Goal: Task Accomplishment & Management: Manage account settings

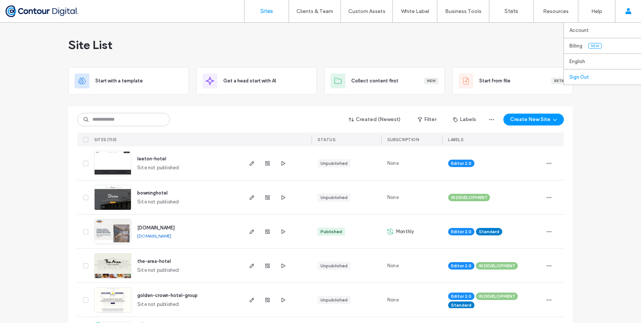
click at [589, 75] on link "Sign Out" at bounding box center [606, 76] width 72 height 15
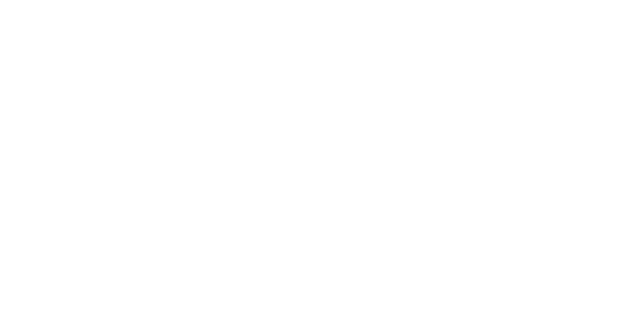
type input "*****"
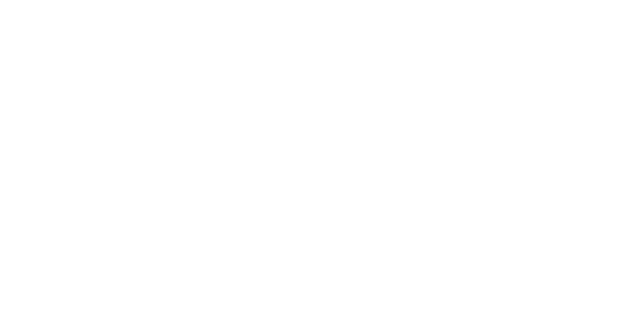
type input "***"
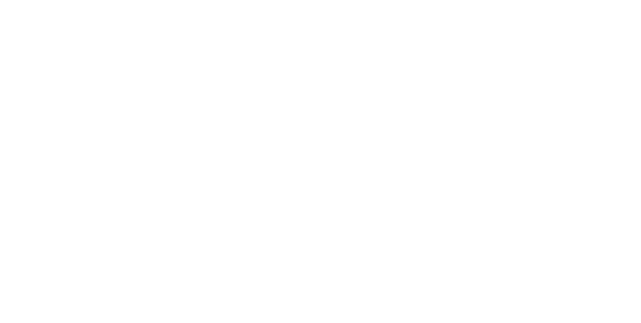
scroll to position [644, 0]
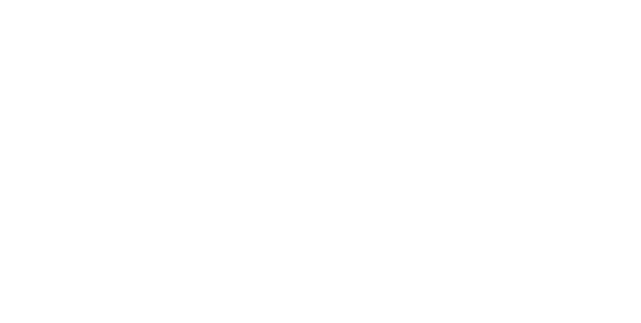
scroll to position [504, 0]
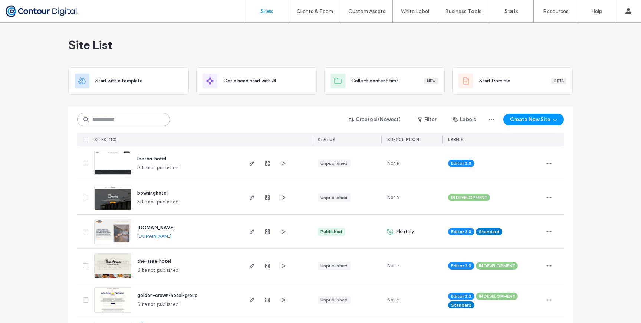
click at [127, 121] on input at bounding box center [123, 119] width 93 height 13
type input "****"
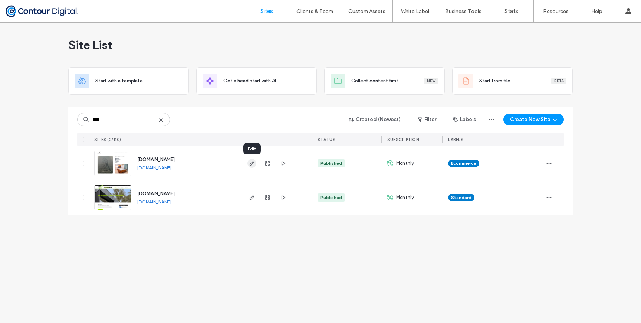
click at [252, 163] on icon "button" at bounding box center [252, 163] width 6 height 6
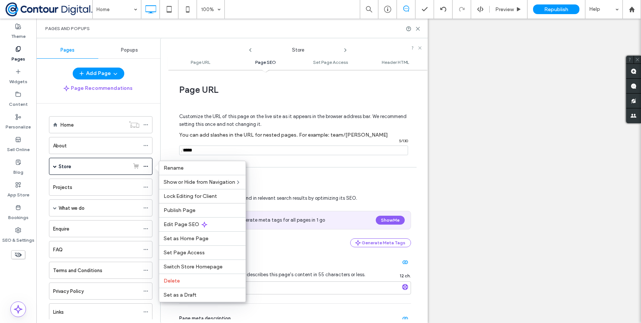
click at [177, 295] on span "Set as a Draft" at bounding box center [180, 295] width 33 height 6
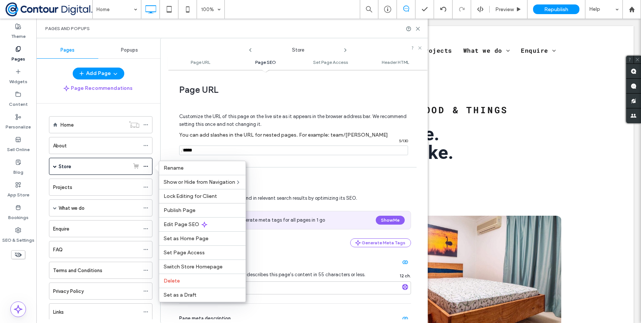
scroll to position [167, 0]
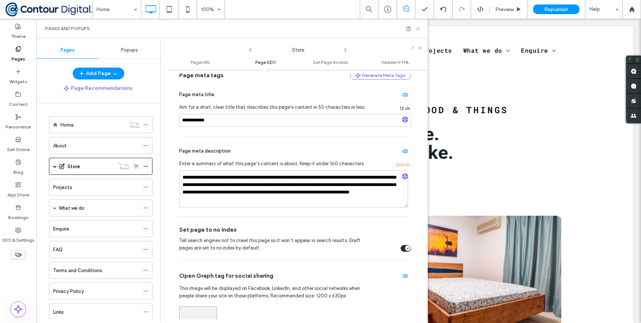
click at [417, 29] on icon at bounding box center [418, 29] width 6 height 6
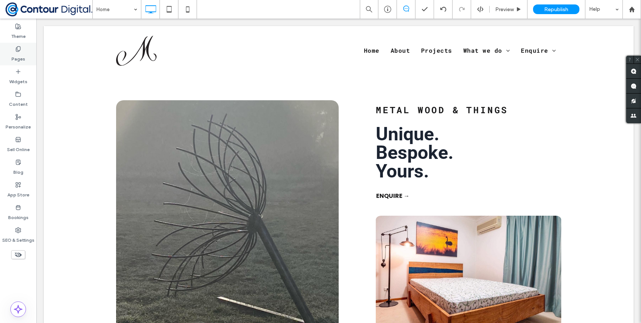
click at [16, 58] on label "Pages" at bounding box center [19, 57] width 14 height 10
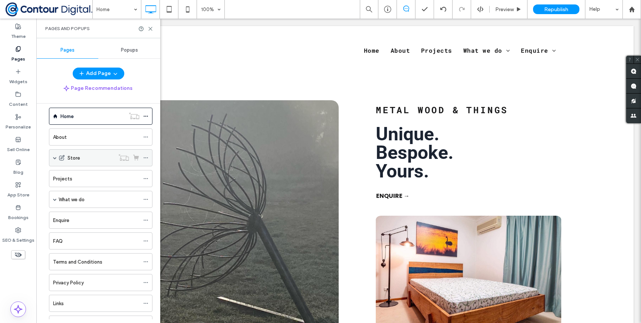
scroll to position [0, 0]
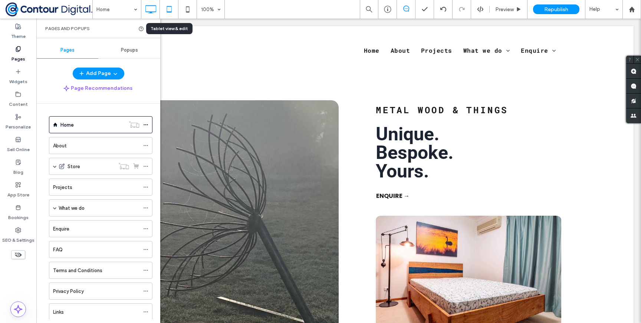
click at [169, 10] on icon at bounding box center [169, 9] width 15 height 15
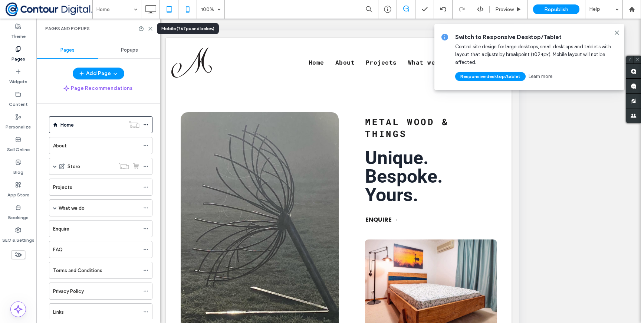
click at [187, 10] on icon at bounding box center [187, 9] width 15 height 15
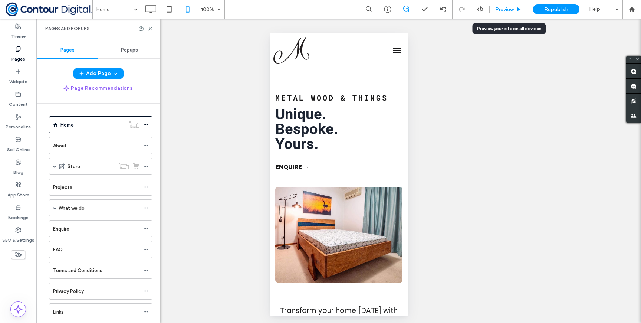
click at [512, 13] on div "Preview" at bounding box center [509, 9] width 38 height 19
click at [396, 51] on button "menu" at bounding box center [396, 50] width 15 height 15
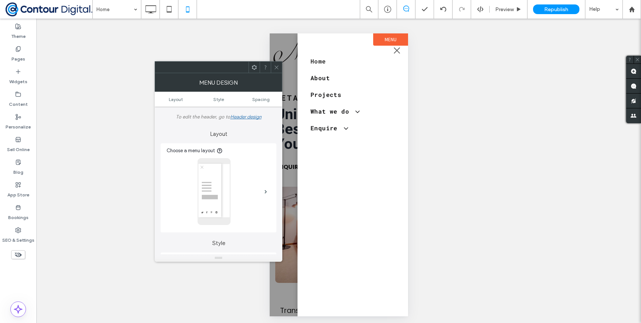
click at [396, 51] on span "menu" at bounding box center [397, 51] width 6 height 6
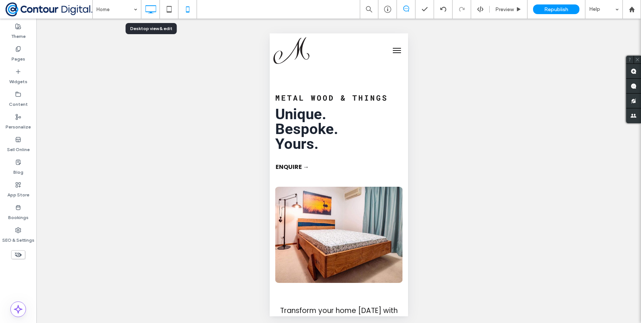
click at [147, 11] on icon at bounding box center [150, 9] width 15 height 15
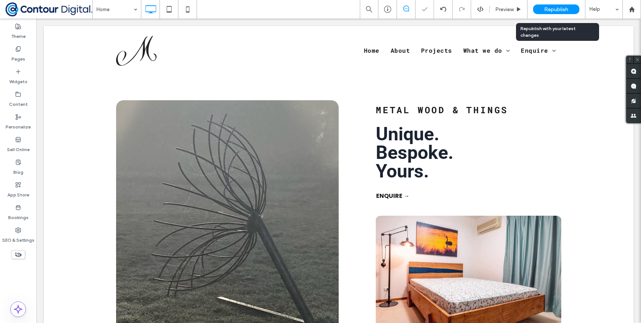
click at [548, 10] on span "Republish" at bounding box center [556, 9] width 24 height 6
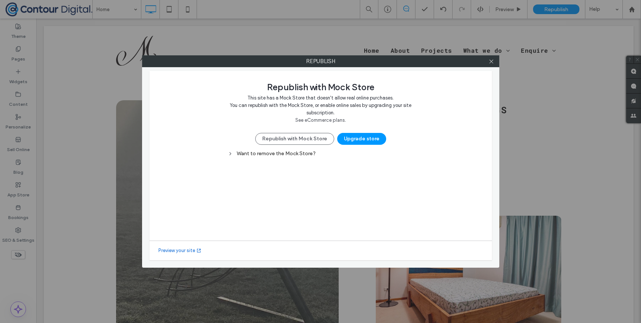
click at [302, 154] on div "Want to remove the Mock Store?" at bounding box center [321, 153] width 186 height 6
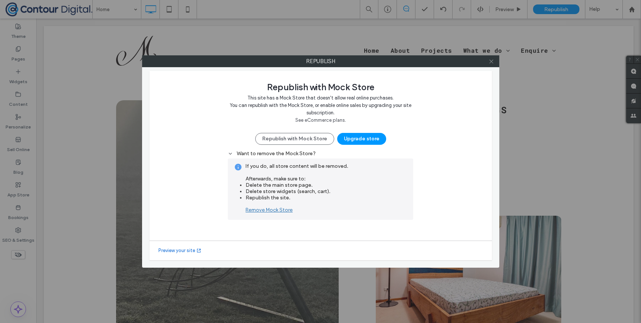
click at [491, 60] on use at bounding box center [491, 61] width 4 height 4
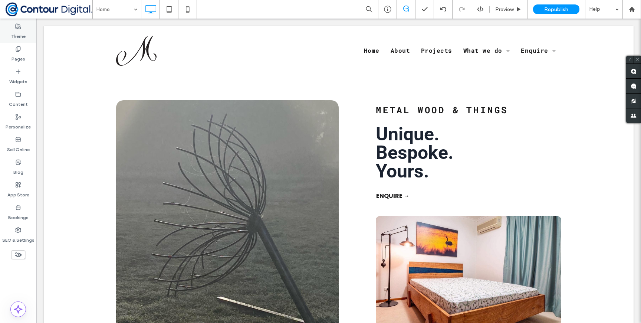
click at [11, 29] on label "Theme" at bounding box center [18, 34] width 14 height 10
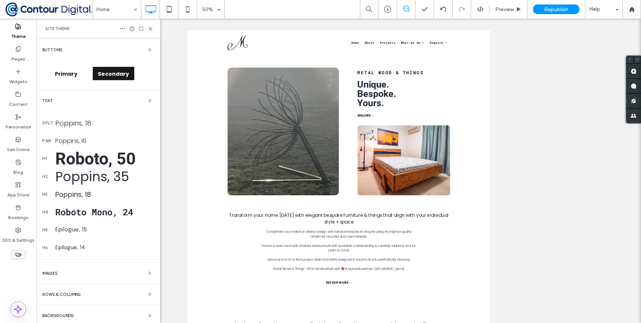
scroll to position [67, 0]
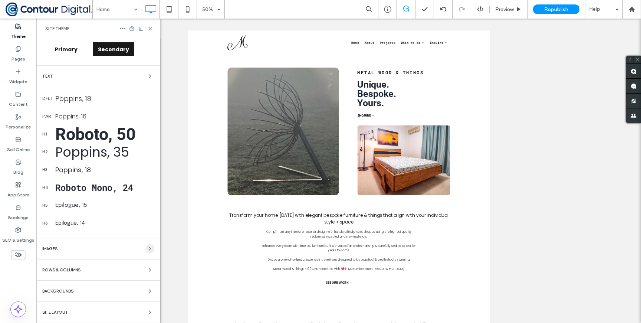
click at [147, 247] on icon "button" at bounding box center [150, 249] width 6 height 6
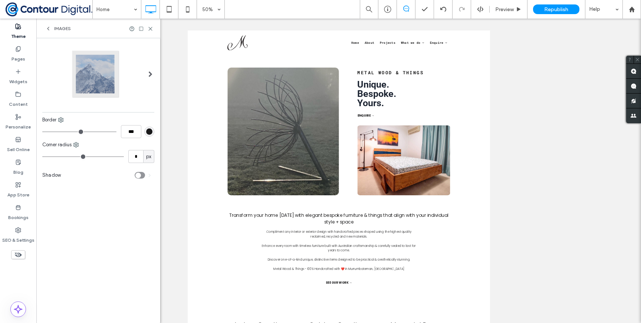
scroll to position [0, 0]
click at [47, 24] on div "Images" at bounding box center [98, 29] width 124 height 20
click at [54, 27] on span "Images" at bounding box center [62, 29] width 17 height 6
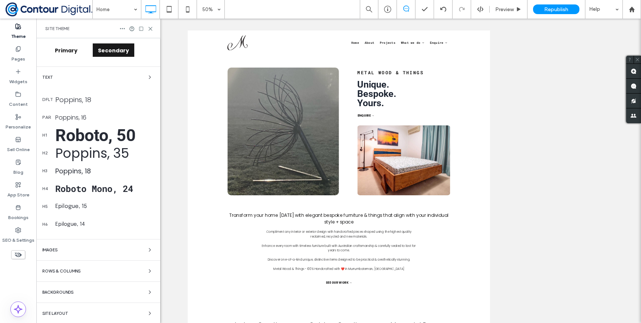
scroll to position [67, 0]
click at [109, 267] on div "Rows & Columns" at bounding box center [98, 269] width 112 height 9
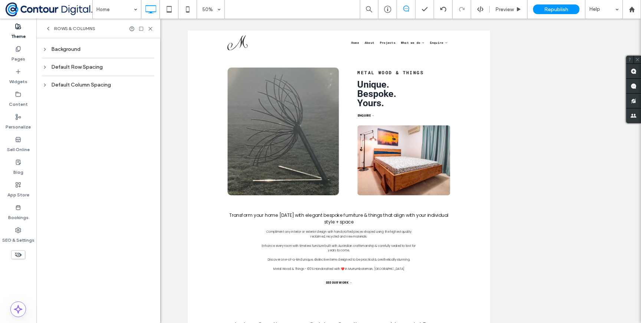
scroll to position [0, 0]
click at [101, 84] on div "Default Column Spacing" at bounding box center [98, 85] width 112 height 6
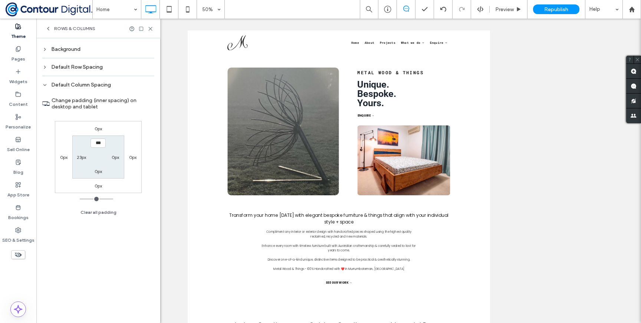
click at [78, 159] on label "23px" at bounding box center [81, 157] width 9 height 6
type input "**"
type input "*"
type input "***"
click at [132, 105] on label "Change padding (inner spacing) on desktop and tablet" at bounding box center [103, 104] width 103 height 20
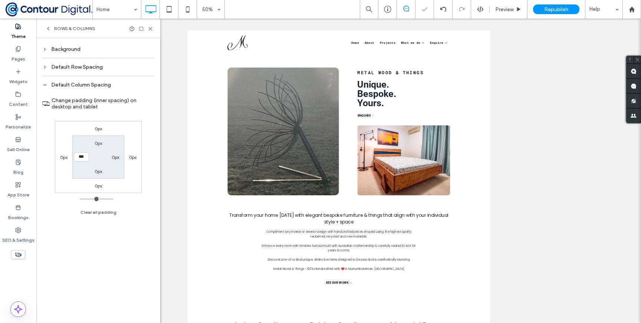
click at [84, 69] on div "Default Row Spacing" at bounding box center [98, 67] width 112 height 6
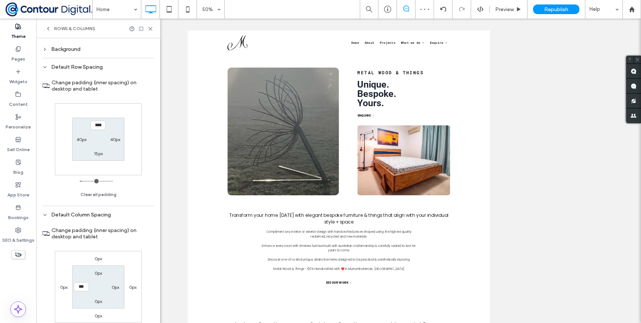
click at [66, 52] on div "Background" at bounding box center [98, 49] width 112 height 6
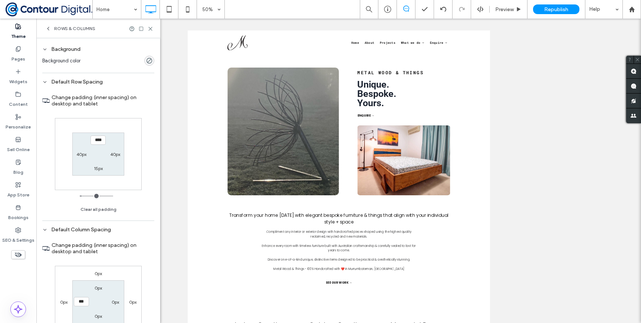
click at [49, 29] on icon at bounding box center [48, 29] width 6 height 6
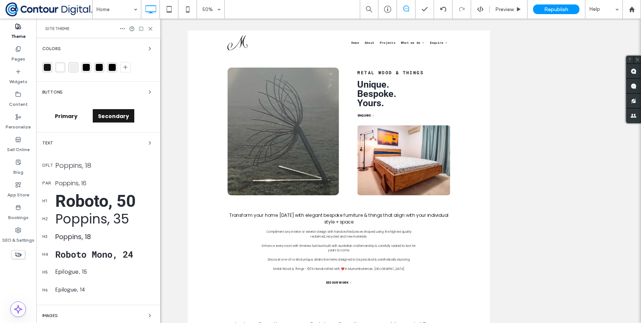
scroll to position [67, 0]
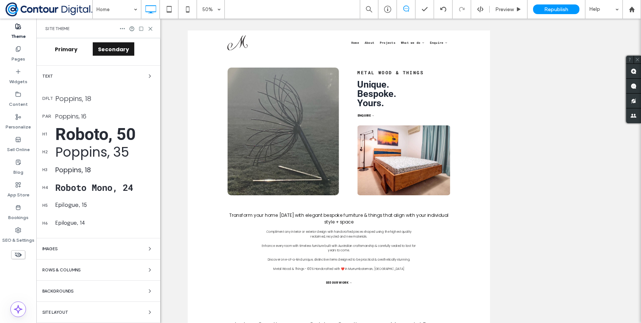
click at [109, 309] on div "Site Layout" at bounding box center [98, 312] width 112 height 9
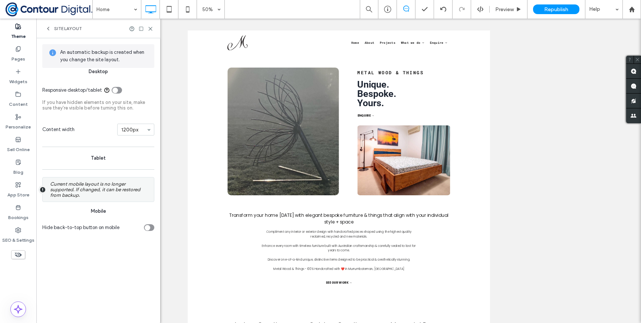
scroll to position [0, 0]
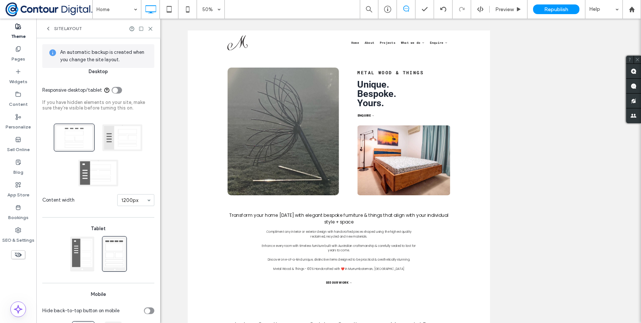
click at [118, 90] on div "Responsive desktop/tablet" at bounding box center [117, 90] width 10 height 7
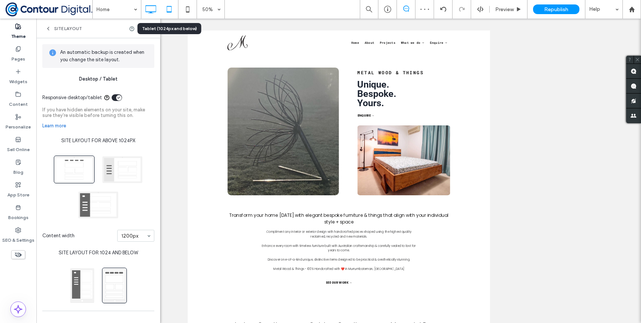
click at [167, 7] on use at bounding box center [169, 9] width 5 height 6
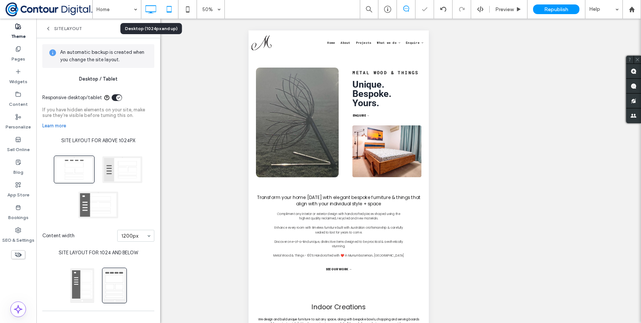
click at [153, 9] on icon at bounding box center [150, 9] width 15 height 15
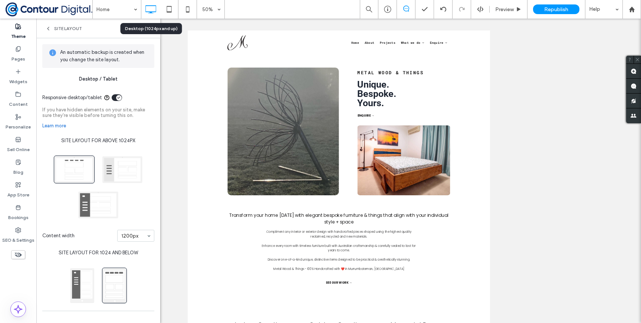
click at [50, 24] on div "Site Layout" at bounding box center [98, 29] width 124 height 20
click at [50, 28] on icon at bounding box center [48, 29] width 6 height 6
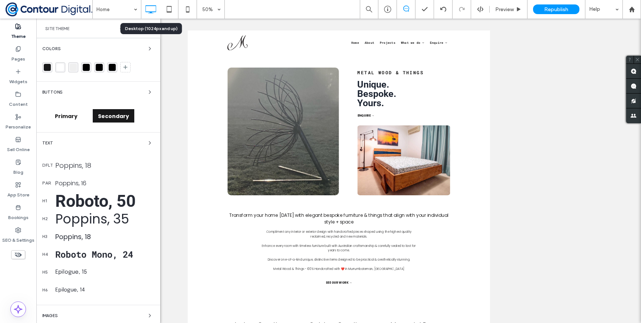
scroll to position [67, 0]
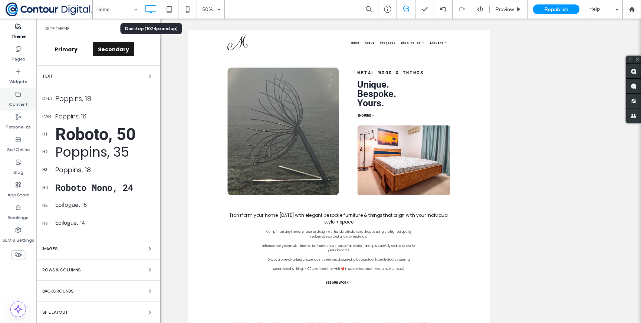
click at [17, 98] on label "Content" at bounding box center [18, 102] width 19 height 10
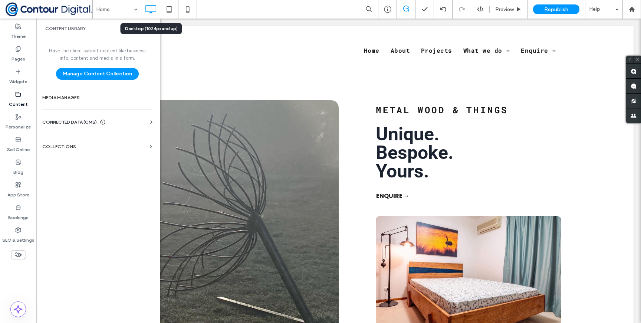
drag, startPoint x: 14, startPoint y: 237, endPoint x: 98, endPoint y: 136, distance: 131.0
click at [14, 237] on label "SEO & Settings" at bounding box center [18, 238] width 32 height 10
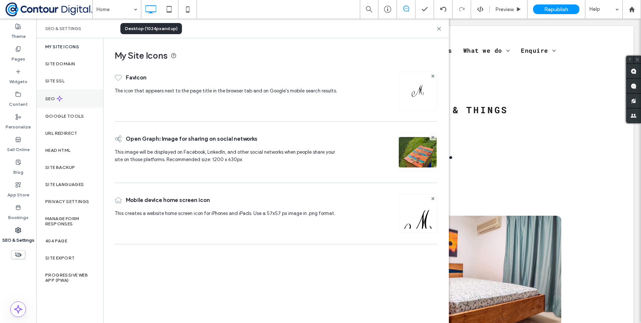
click at [70, 99] on div "SEO" at bounding box center [69, 98] width 67 height 18
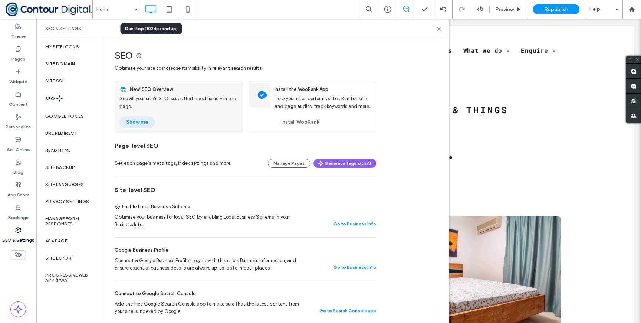
click at [138, 122] on button "Show me" at bounding box center [137, 122] width 36 height 12
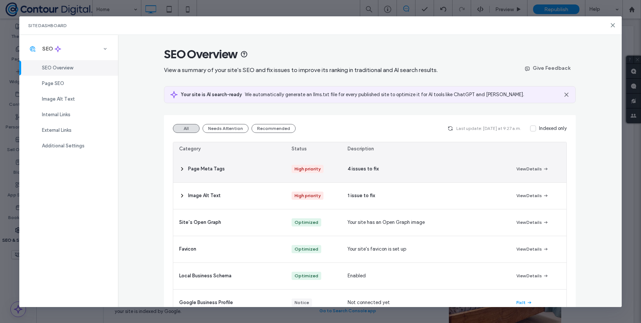
click at [213, 168] on span "Page Meta Tags" at bounding box center [206, 168] width 37 height 7
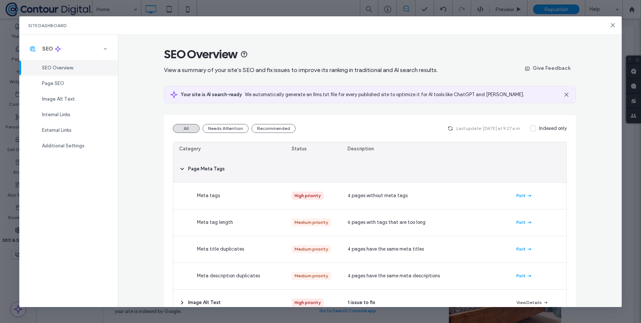
scroll to position [47, 0]
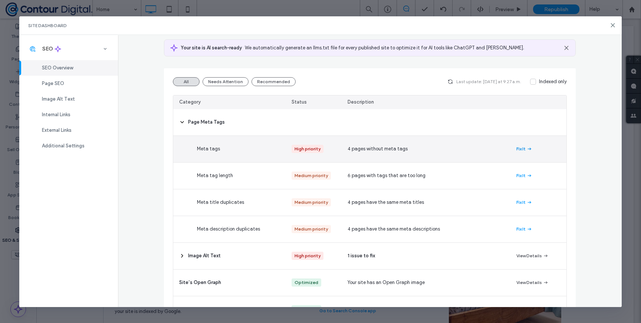
click at [526, 150] on span "button" at bounding box center [529, 149] width 7 height 8
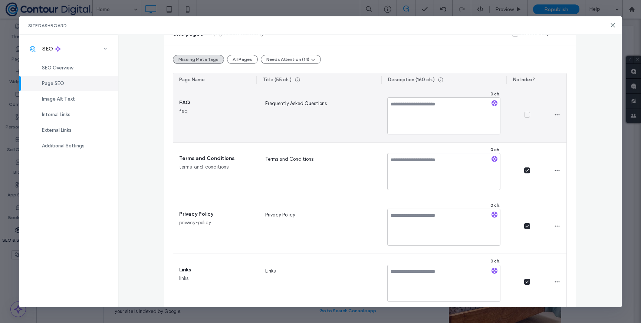
scroll to position [84, 0]
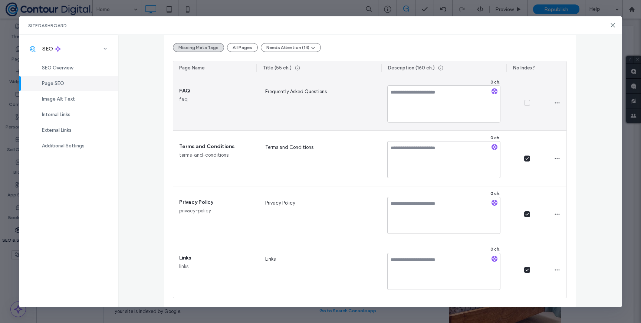
click at [528, 101] on span at bounding box center [527, 103] width 6 height 6
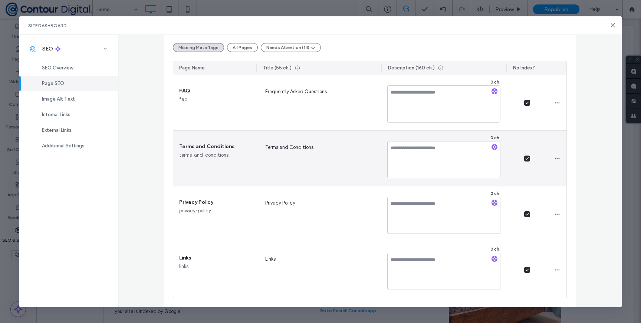
scroll to position [0, 0]
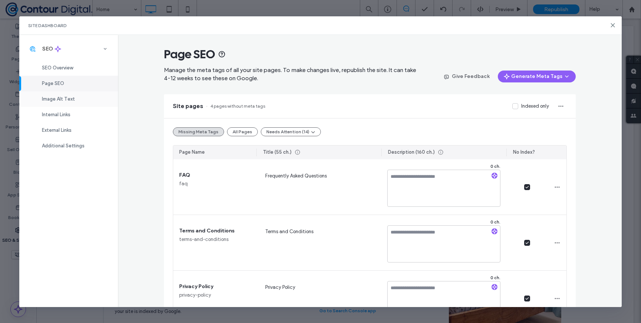
click at [59, 99] on span "Image Alt Text" at bounding box center [58, 99] width 33 height 6
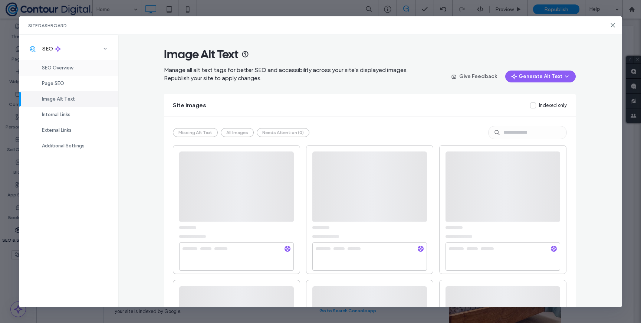
click at [65, 68] on span "SEO Overview" at bounding box center [57, 68] width 31 height 6
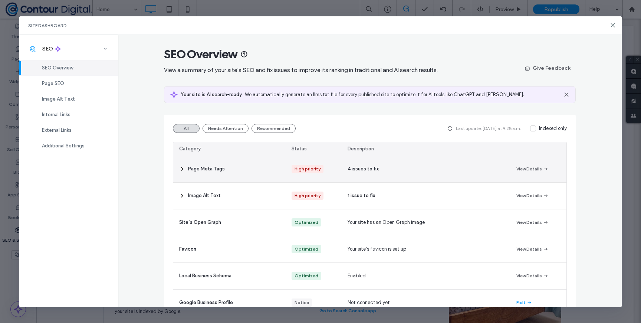
click at [253, 168] on div "Page Meta Tags" at bounding box center [229, 169] width 112 height 26
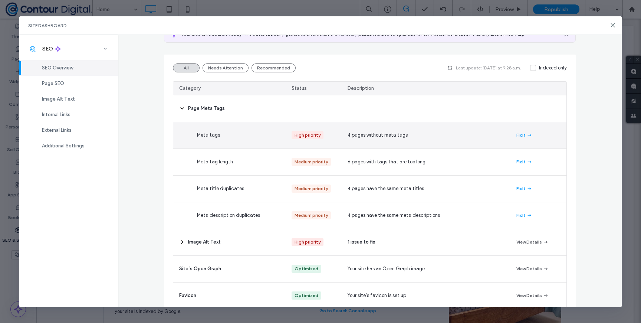
scroll to position [62, 0]
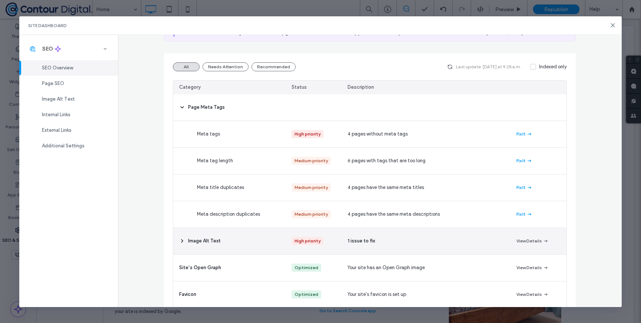
click at [265, 241] on div "Image Alt Text" at bounding box center [229, 241] width 112 height 26
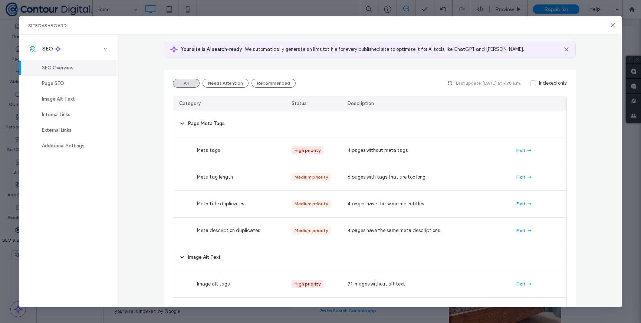
scroll to position [0, 0]
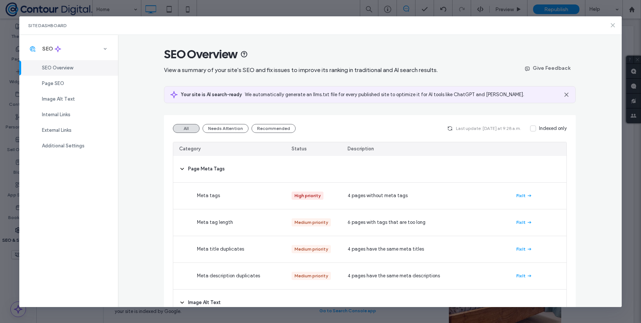
click at [612, 24] on icon at bounding box center [613, 25] width 6 height 6
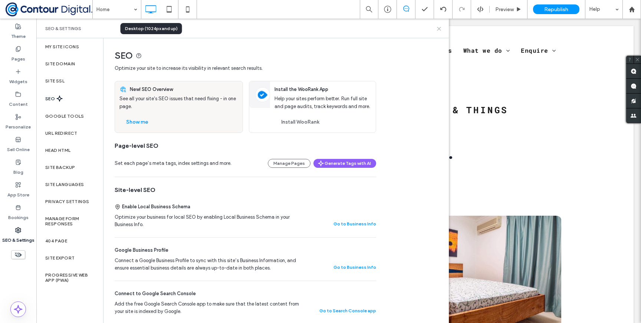
click at [438, 29] on use at bounding box center [439, 28] width 3 height 3
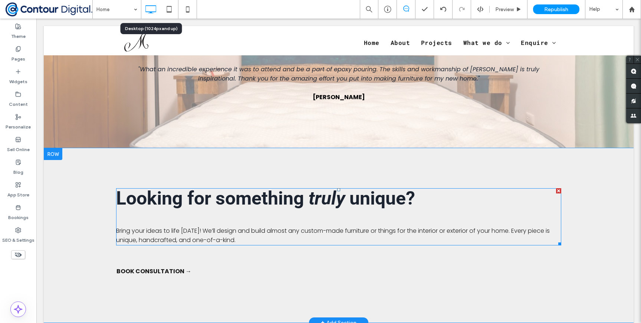
scroll to position [1141, 0]
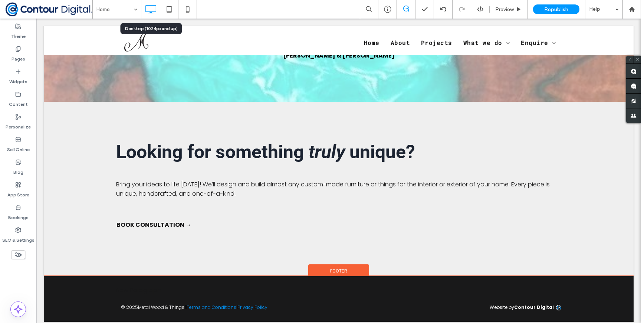
click at [344, 268] on span "Footer" at bounding box center [338, 271] width 17 height 6
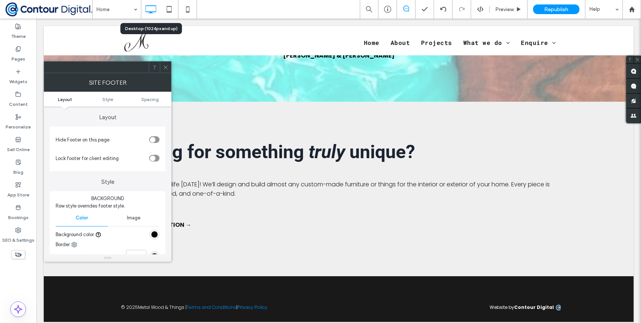
click at [164, 67] on icon at bounding box center [166, 68] width 6 height 6
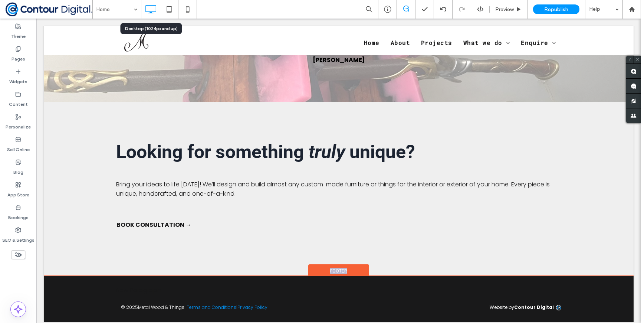
click at [332, 268] on span "Footer" at bounding box center [338, 271] width 17 height 6
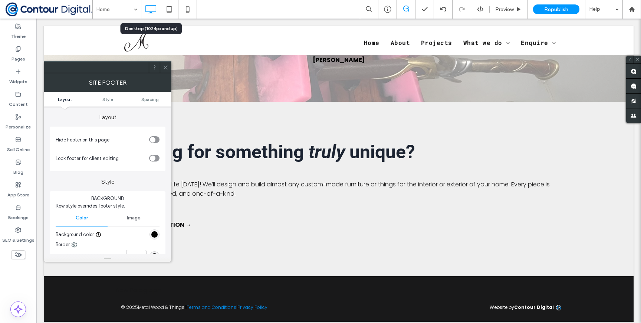
click at [157, 158] on div "toggle" at bounding box center [154, 158] width 10 height 7
click at [163, 68] on icon at bounding box center [166, 68] width 6 height 6
